Goal: Share content: Share content

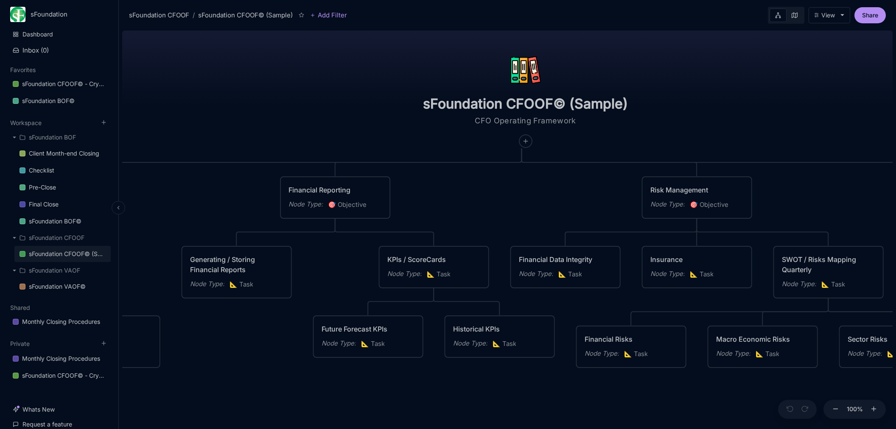
click at [73, 250] on div "sFoundation CFOOF© (Sample)" at bounding box center [67, 254] width 77 height 10
click at [304, 14] on icon at bounding box center [302, 15] width 6 height 6
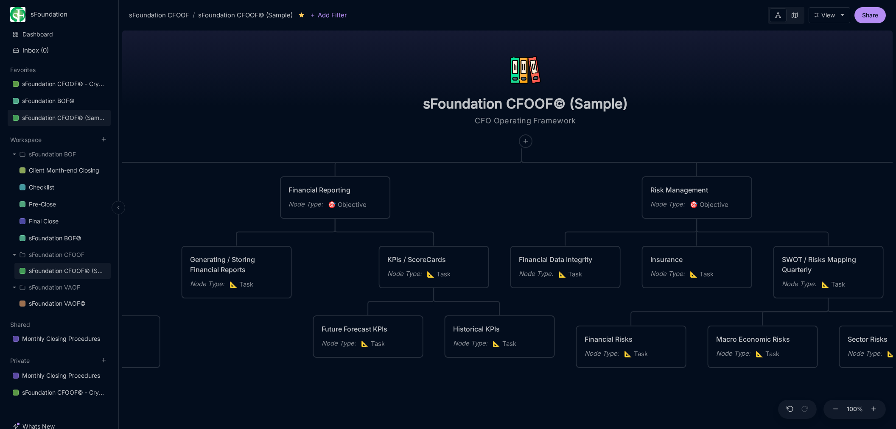
click at [66, 117] on div "sFoundation CFOOF© (Sample)" at bounding box center [64, 118] width 84 height 10
click at [573, 122] on textarea "CFO Operating Framework" at bounding box center [526, 121] width 170 height 10
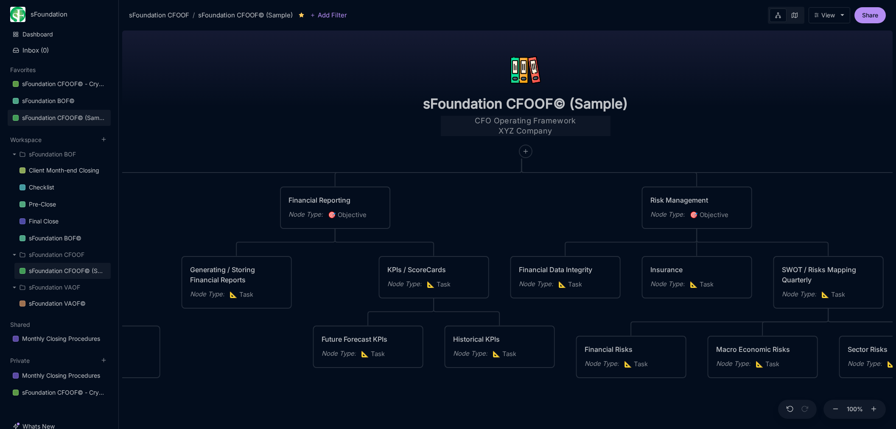
click at [494, 132] on textarea "CFO Operating Framework XYZ Company" at bounding box center [526, 126] width 170 height 20
type textarea "CFO Operating Framework Sample XYZ Company"
click at [782, 101] on div "sFoundation CFOOF© (Sample) CFO Operating Framework Sample XYZ Company Planning…" at bounding box center [507, 228] width 771 height 402
click at [867, 16] on button "Share" at bounding box center [870, 15] width 31 height 16
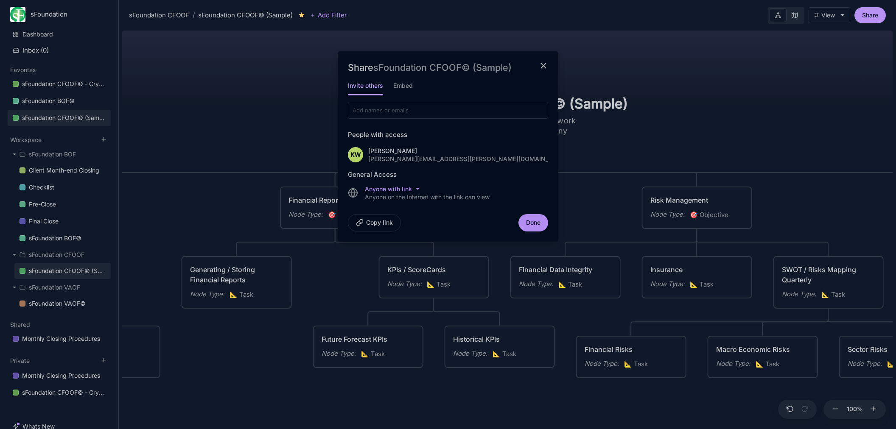
click at [759, 91] on div at bounding box center [448, 214] width 896 height 429
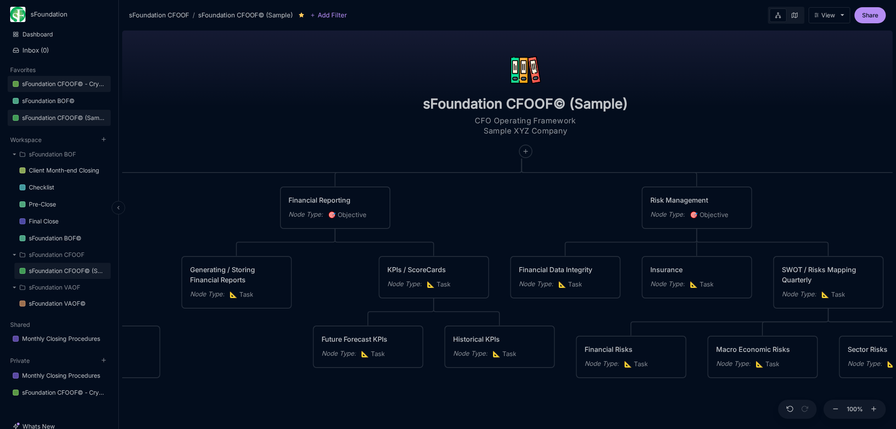
click at [87, 84] on div "sFoundation CFOOF© - Crystal Lake Partner LLC" at bounding box center [64, 84] width 84 height 10
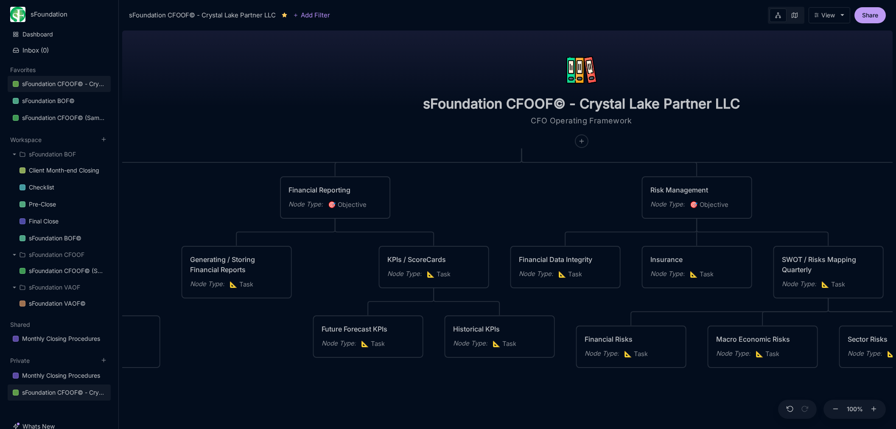
click at [874, 17] on button "Share" at bounding box center [870, 15] width 31 height 16
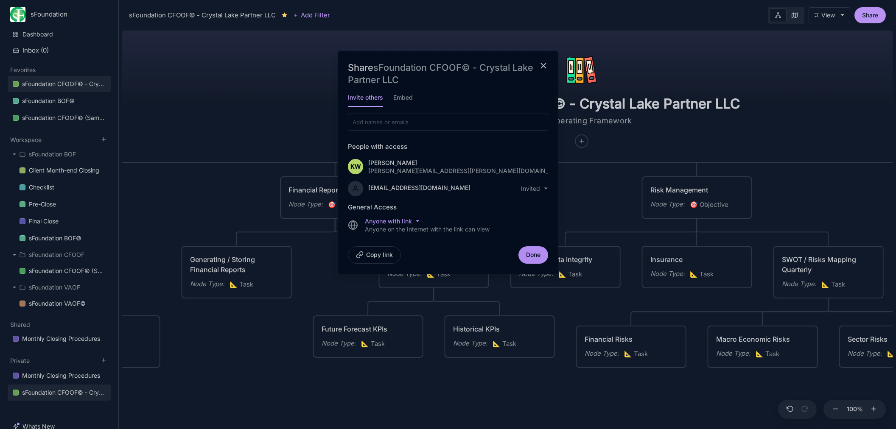
click at [406, 225] on div "Anyone with link Anyone on the Internet with the link can view" at bounding box center [427, 225] width 125 height 15
click at [413, 222] on html "sFoundation Dashboard Inbox ( 0 ) Favorites sFoundation CFOOF© - Crystal Lake P…" at bounding box center [448, 214] width 896 height 429
click at [395, 235] on div "Restricted" at bounding box center [392, 234] width 50 height 13
click at [530, 249] on button "Done" at bounding box center [534, 255] width 30 height 17
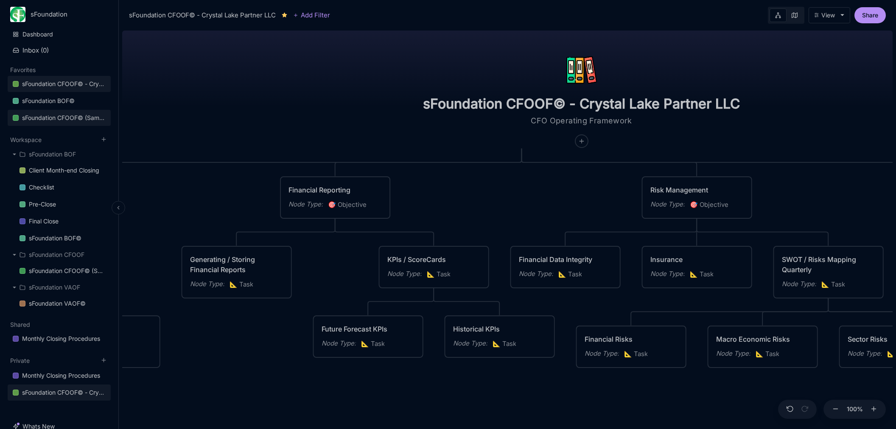
click at [81, 116] on div "sFoundation CFOOF© (Sample)" at bounding box center [64, 118] width 84 height 10
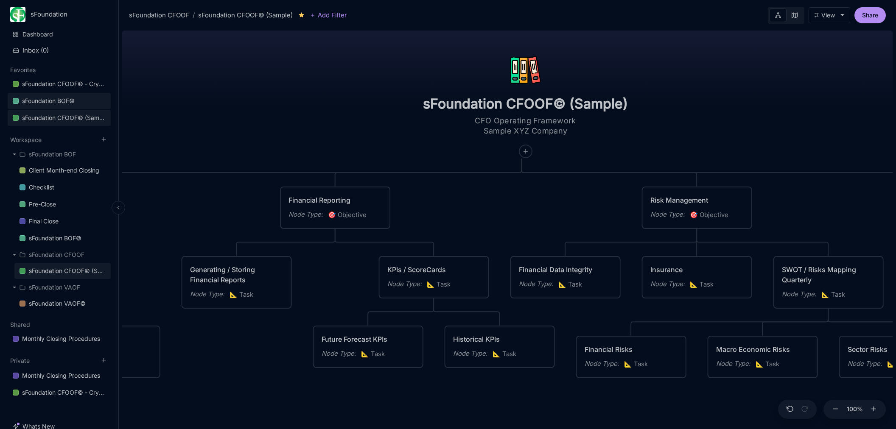
click at [82, 100] on link "sFoundation BOF©" at bounding box center [59, 101] width 103 height 16
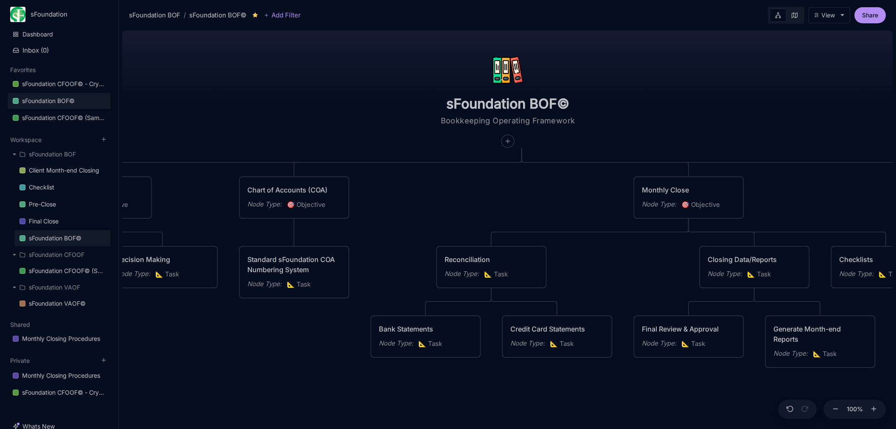
click at [573, 115] on div "sFoundation BOF© Bookkeeping Operating Framework" at bounding box center [507, 88] width 197 height 121
click at [572, 105] on input "sFoundation BOF©" at bounding box center [508, 103] width 170 height 17
click at [589, 104] on input "sFoundation BOF©" at bounding box center [508, 103] width 170 height 17
type input "sFoundation BOF© (Sample)"
click at [545, 119] on textarea "Bookkeeping Operating Framework" at bounding box center [516, 121] width 170 height 10
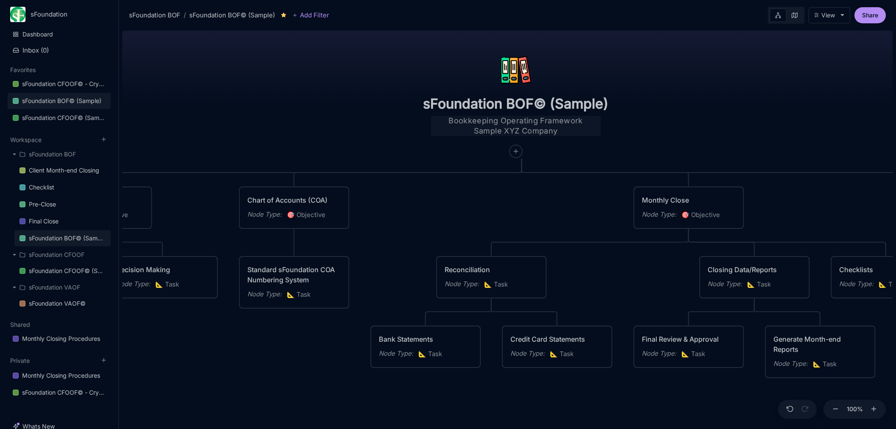
type textarea "Bookkeeping Operating Framework Sample XYZ Company"
click at [740, 92] on div "sFoundation BOF© (Sample) Bookkeeping Operating Framework Sample XYZ Company Da…" at bounding box center [507, 228] width 771 height 402
click at [877, 16] on button "Share" at bounding box center [870, 15] width 31 height 16
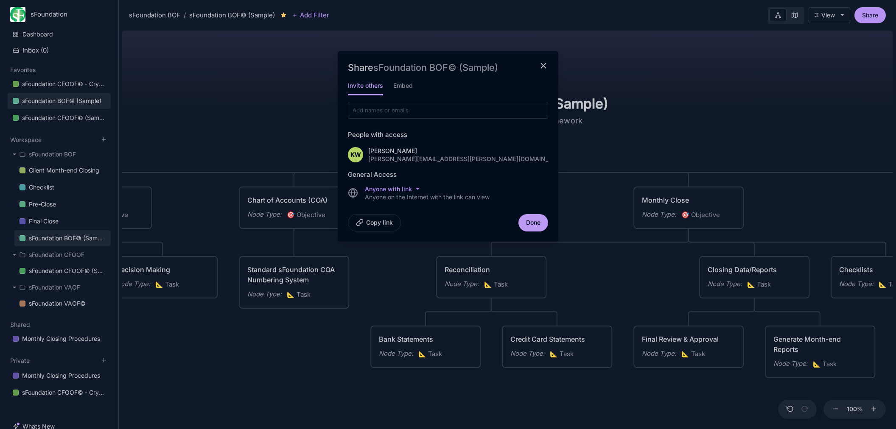
click at [537, 223] on button "Done" at bounding box center [534, 222] width 30 height 17
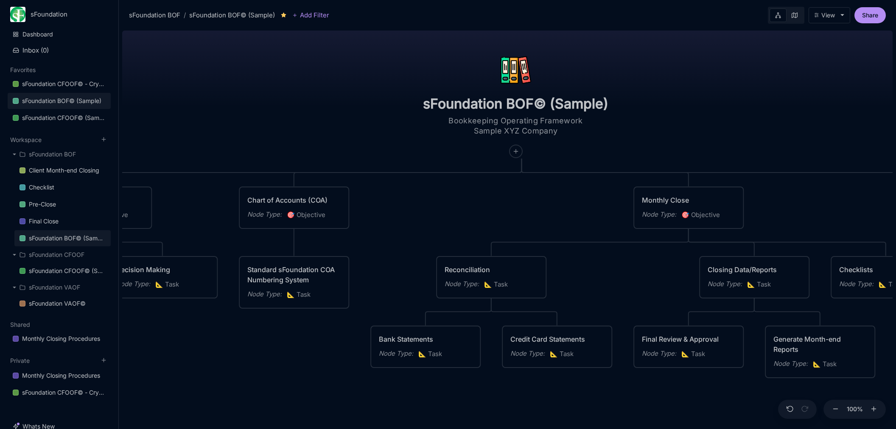
click at [735, 120] on div "sFoundation BOF© (Sample) Bookkeeping Operating Framework Sample XYZ Company Da…" at bounding box center [507, 228] width 771 height 402
click at [286, 101] on div "sFoundation BOF© (Sample) Bookkeeping Operating Framework Sample XYZ Company Da…" at bounding box center [507, 228] width 771 height 402
click at [79, 339] on div "Monthly Closing Procedures" at bounding box center [61, 339] width 78 height 10
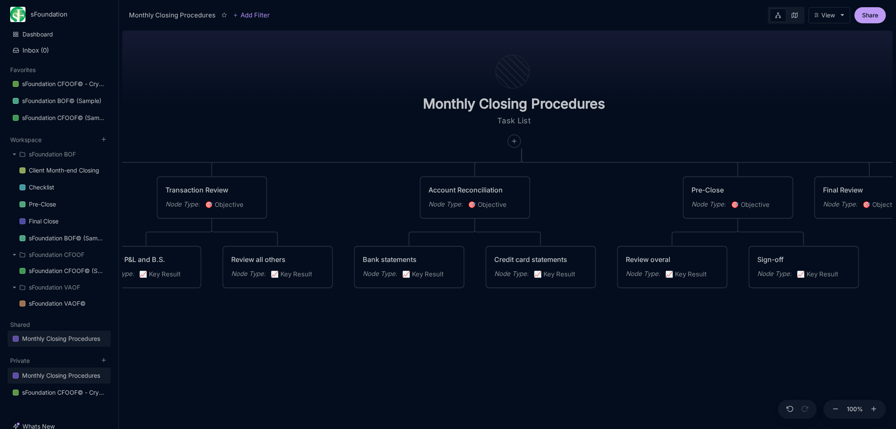
click at [872, 13] on button "Share" at bounding box center [870, 15] width 31 height 16
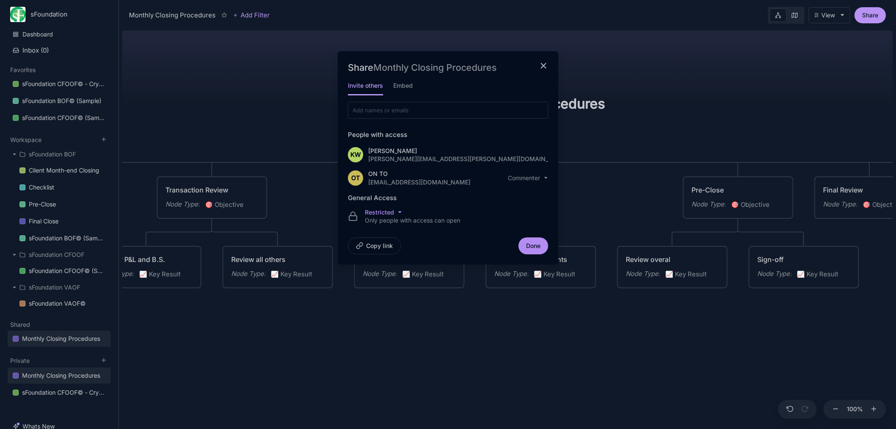
click at [546, 67] on icon "close modal" at bounding box center [544, 66] width 10 height 10
